Goal: Information Seeking & Learning: Learn about a topic

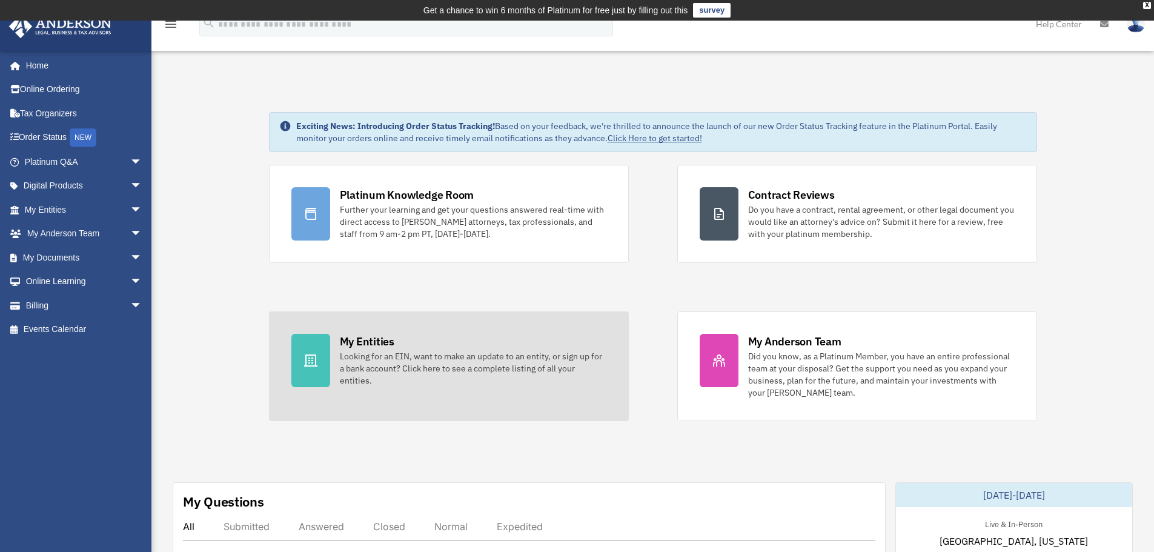
click at [415, 372] on div "Looking for an EIN, want to make an update to an entity, or sign up for a bank …" at bounding box center [473, 368] width 267 height 36
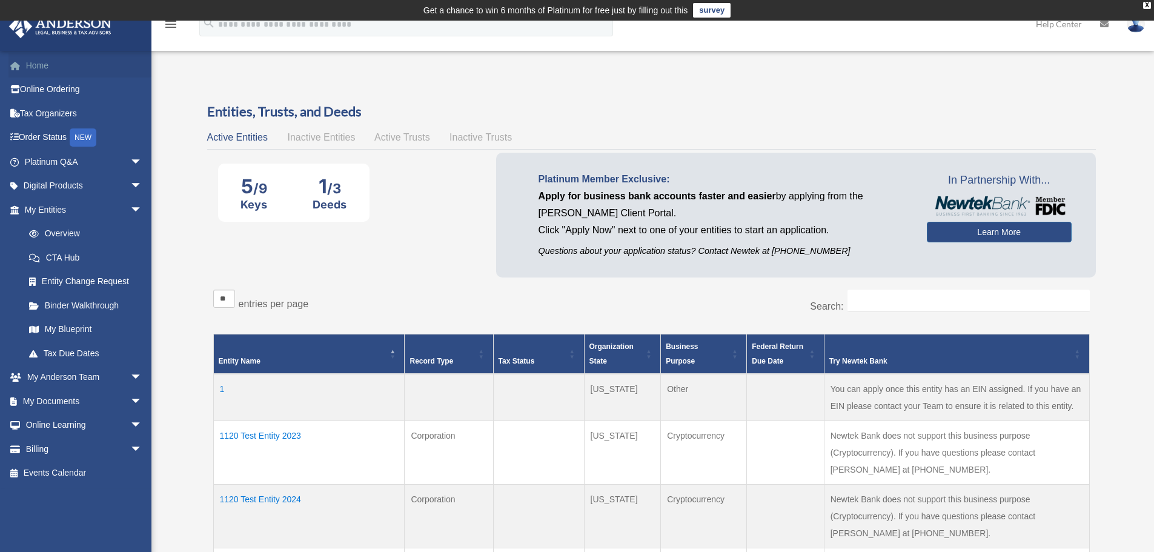
click at [41, 67] on link "Home" at bounding box center [84, 65] width 152 height 24
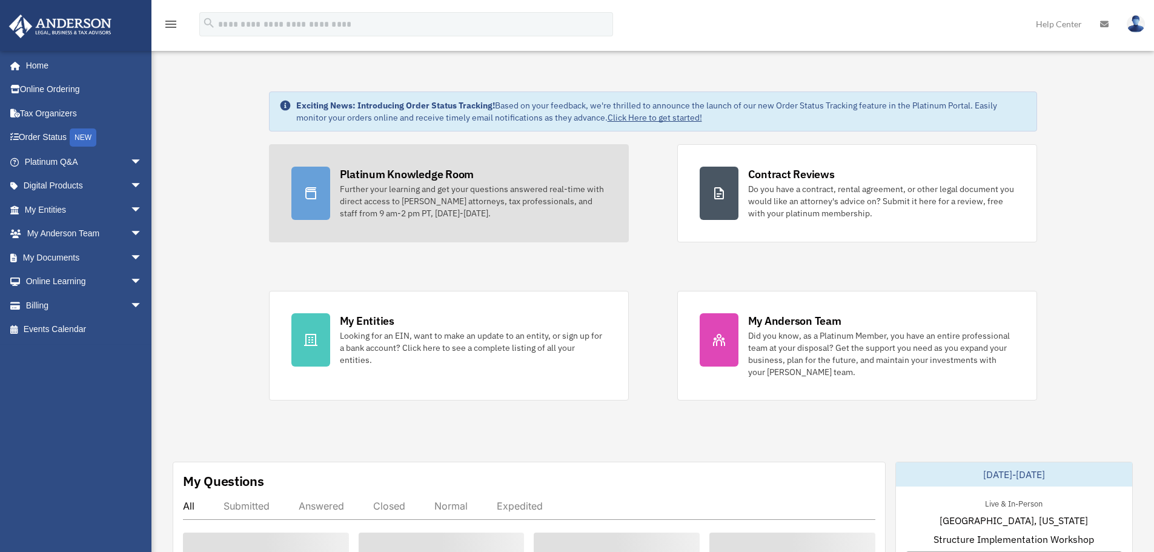
click at [464, 202] on div "Further your learning and get your questions answered real-time with direct acc…" at bounding box center [473, 201] width 267 height 36
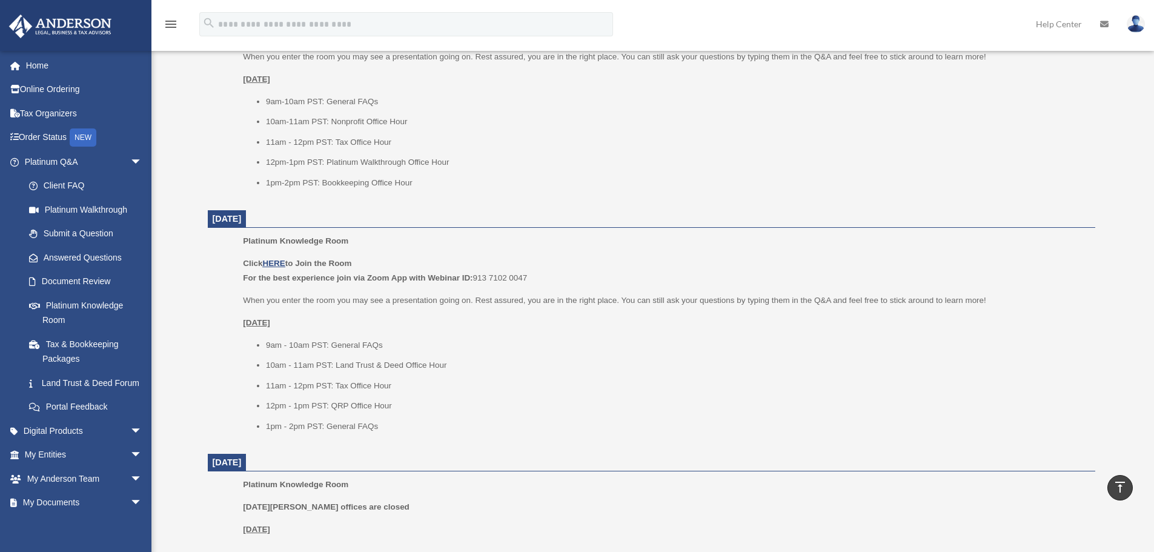
scroll to position [848, 0]
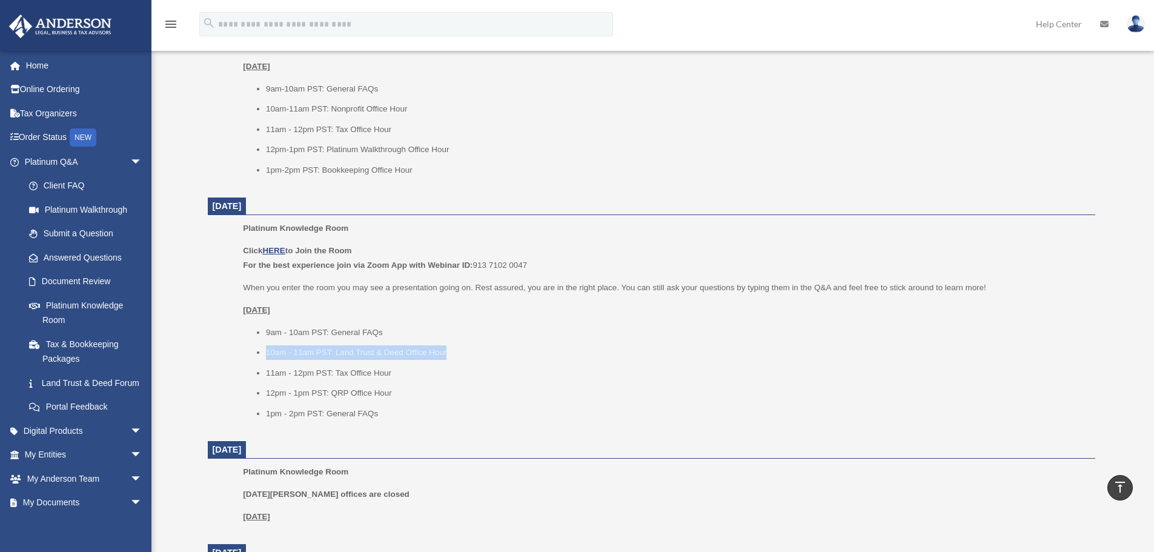
drag, startPoint x: 456, startPoint y: 351, endPoint x: 247, endPoint y: 351, distance: 209.0
click at [247, 351] on ul "9am - 10am PST: General FAQs 10am - 11am PST: Land Trust & Deed Office Hour 11a…" at bounding box center [664, 373] width 843 height 96
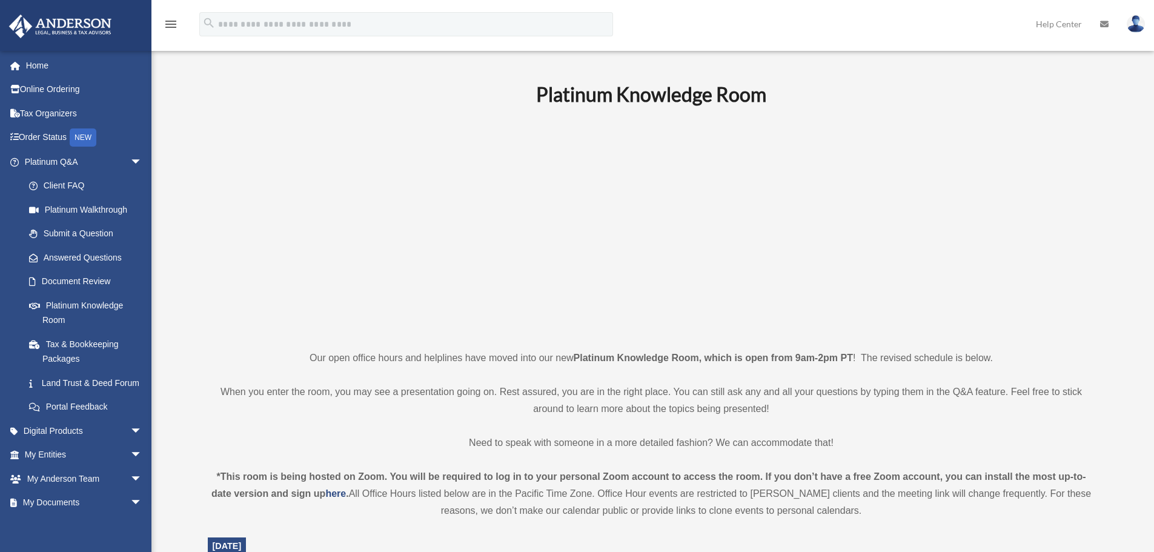
scroll to position [0, 0]
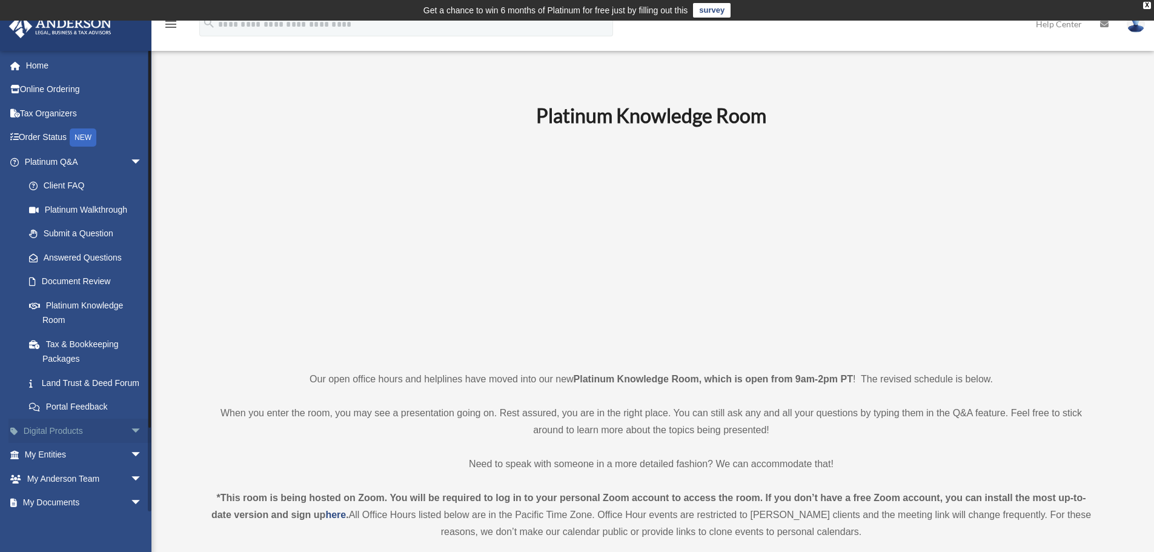
click at [132, 442] on span "arrow_drop_down" at bounding box center [142, 431] width 24 height 25
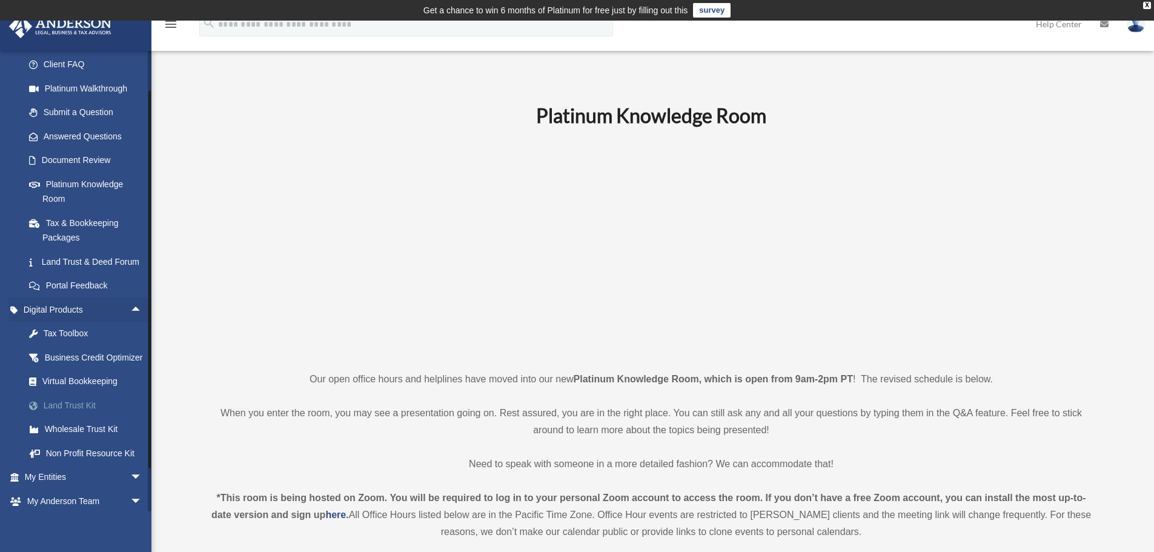
scroll to position [182, 0]
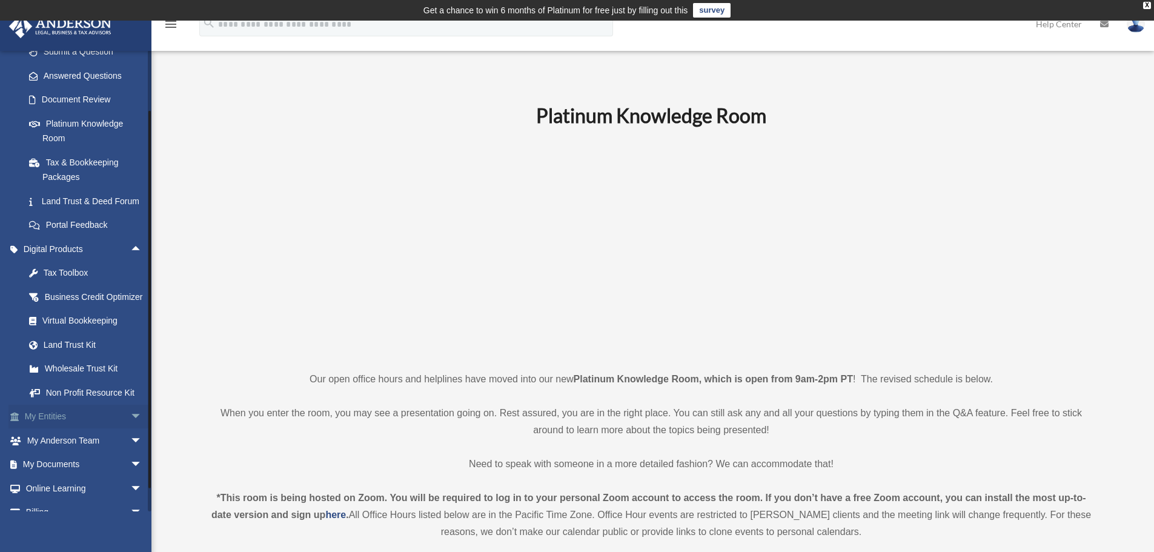
click at [130, 430] on span "arrow_drop_down" at bounding box center [142, 417] width 24 height 25
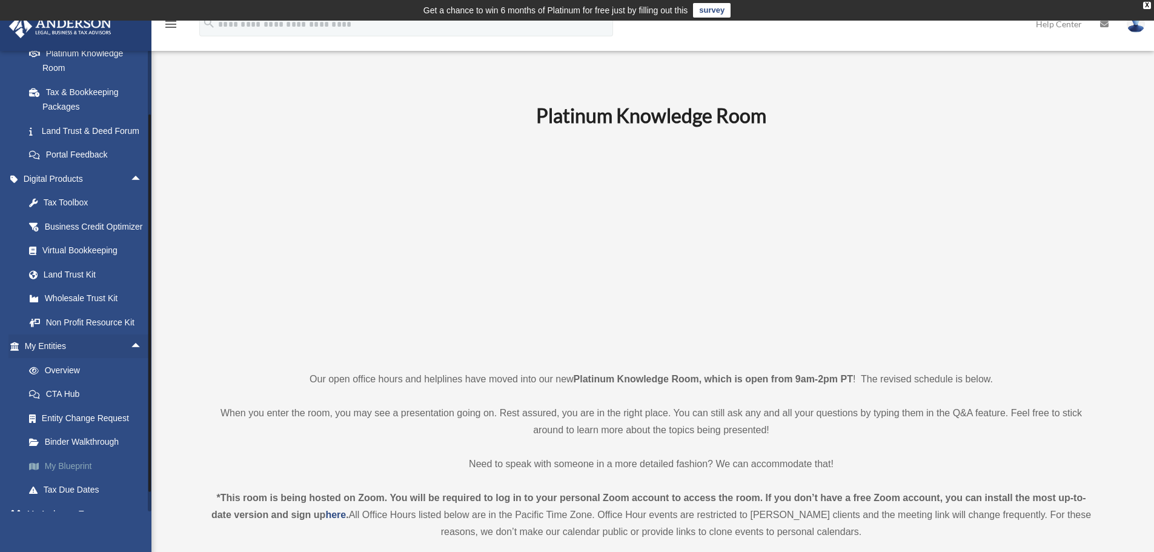
scroll to position [303, 0]
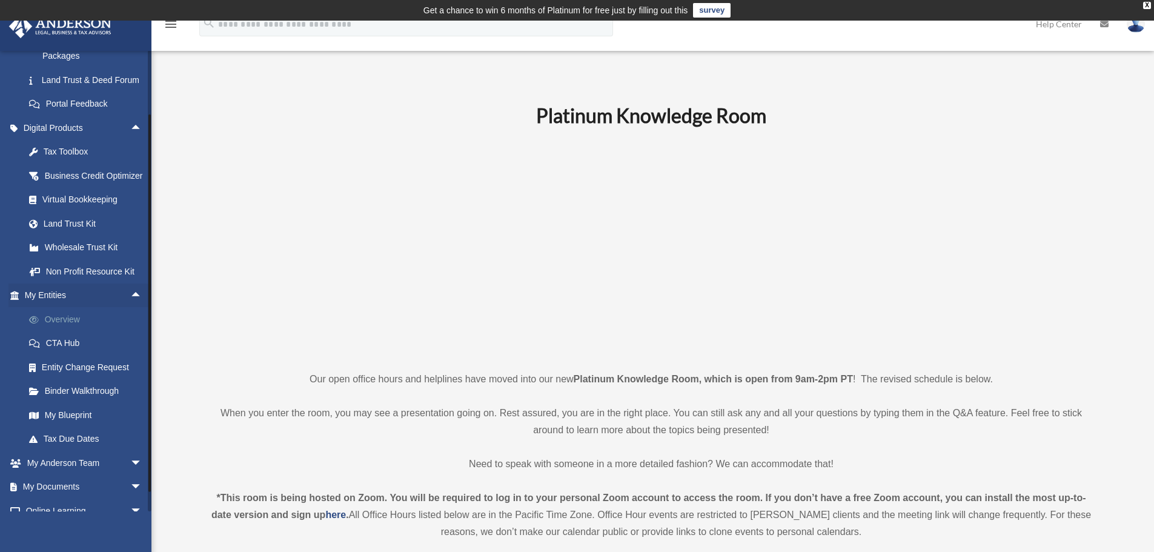
click at [59, 331] on link "Overview" at bounding box center [89, 319] width 144 height 24
click at [53, 427] on link "My Blueprint" at bounding box center [89, 415] width 144 height 24
